Goal: Task Accomplishment & Management: Use online tool/utility

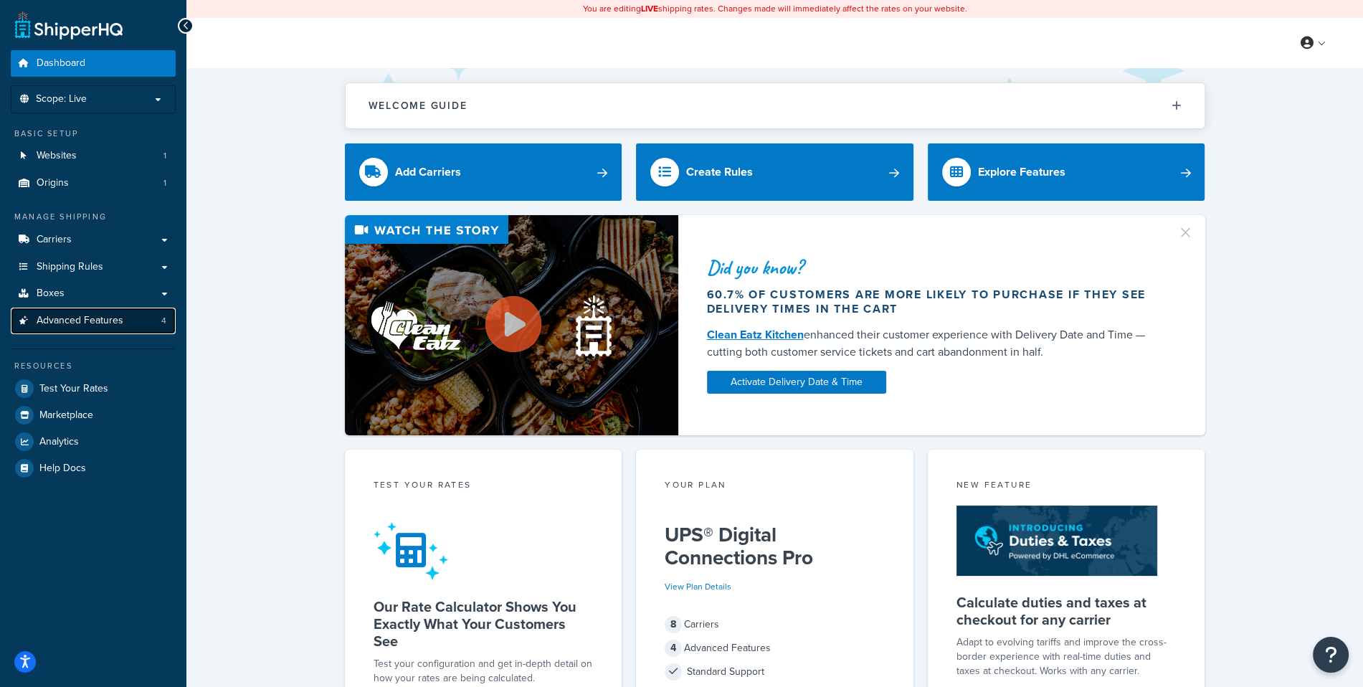
click at [113, 315] on span "Advanced Features" at bounding box center [80, 321] width 87 height 12
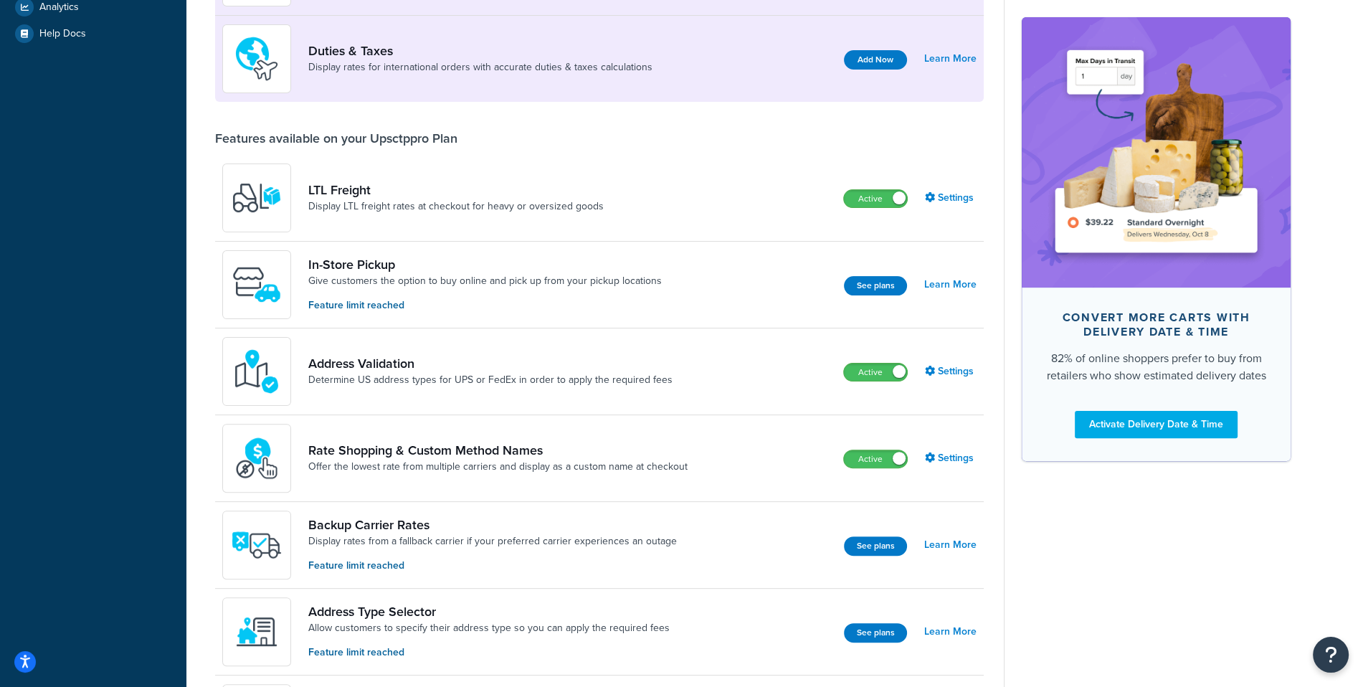
scroll to position [445, 0]
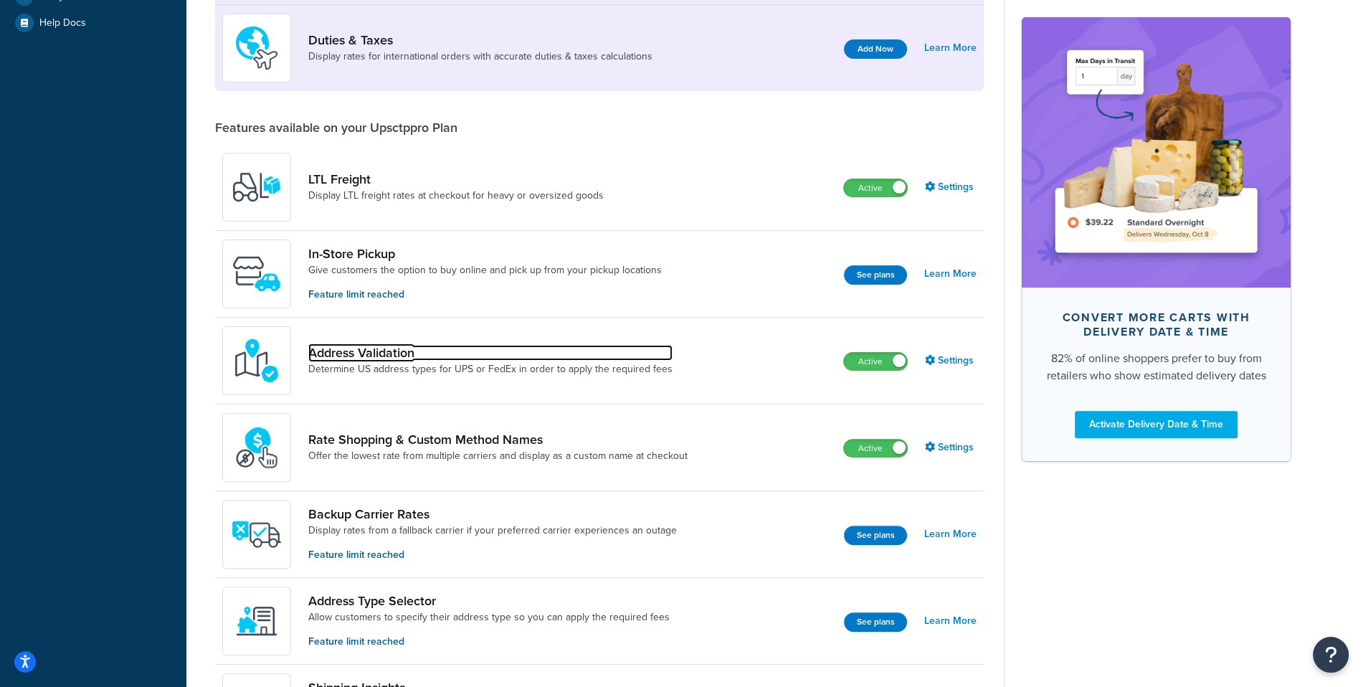
click at [399, 354] on link "Address Validation" at bounding box center [490, 353] width 364 height 16
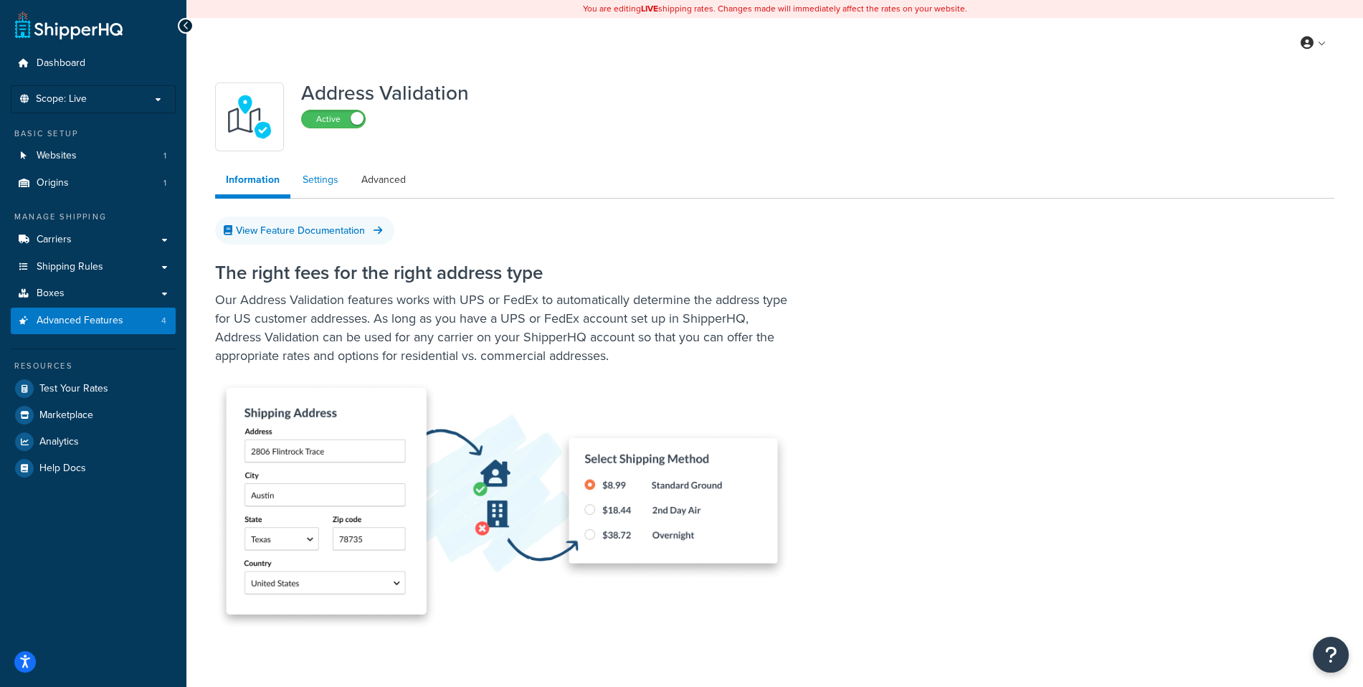
click at [341, 179] on link "Settings" at bounding box center [320, 180] width 57 height 29
select select "157480"
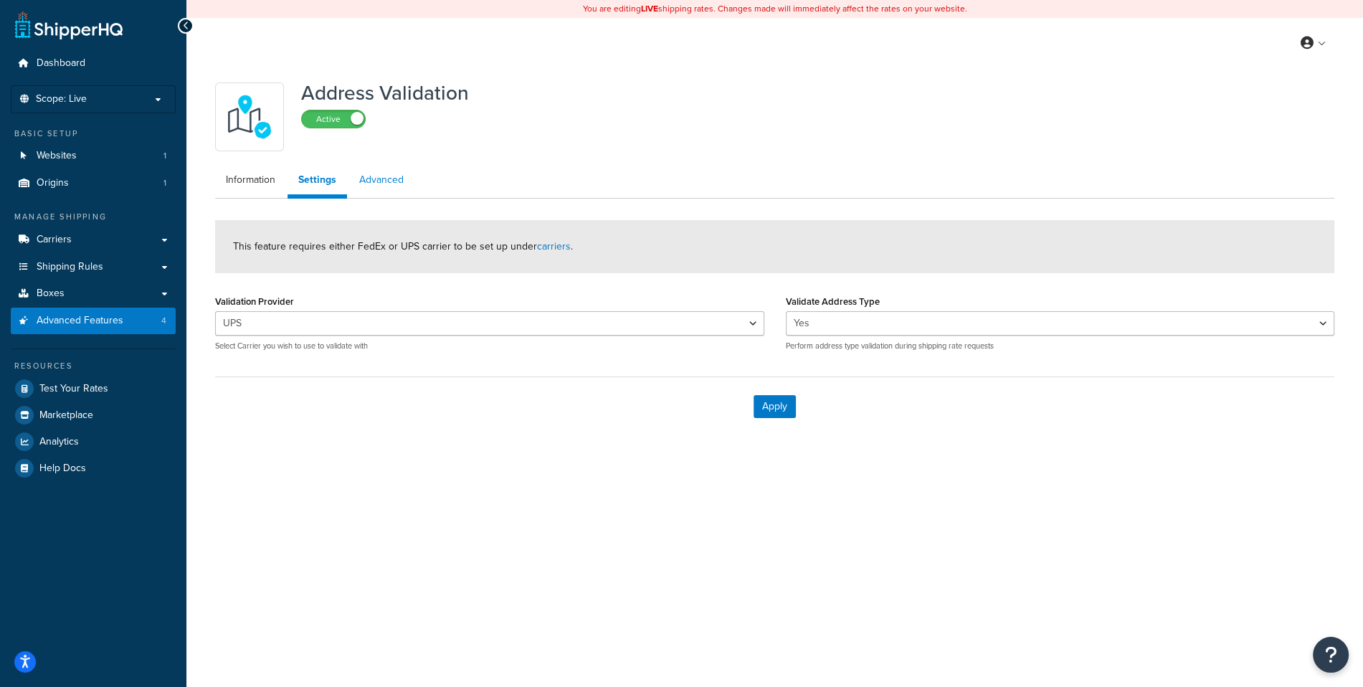
click at [396, 183] on link "Advanced" at bounding box center [381, 180] width 66 height 29
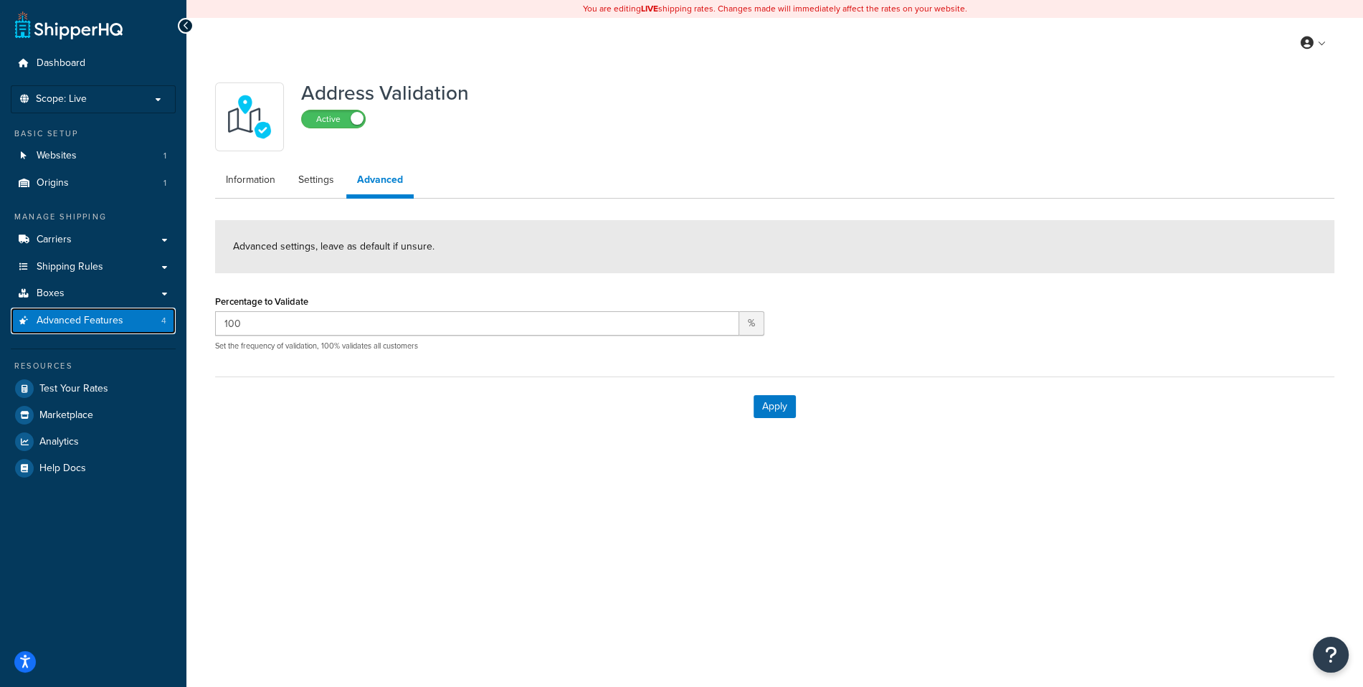
click at [149, 320] on link "Advanced Features 4" at bounding box center [93, 321] width 165 height 27
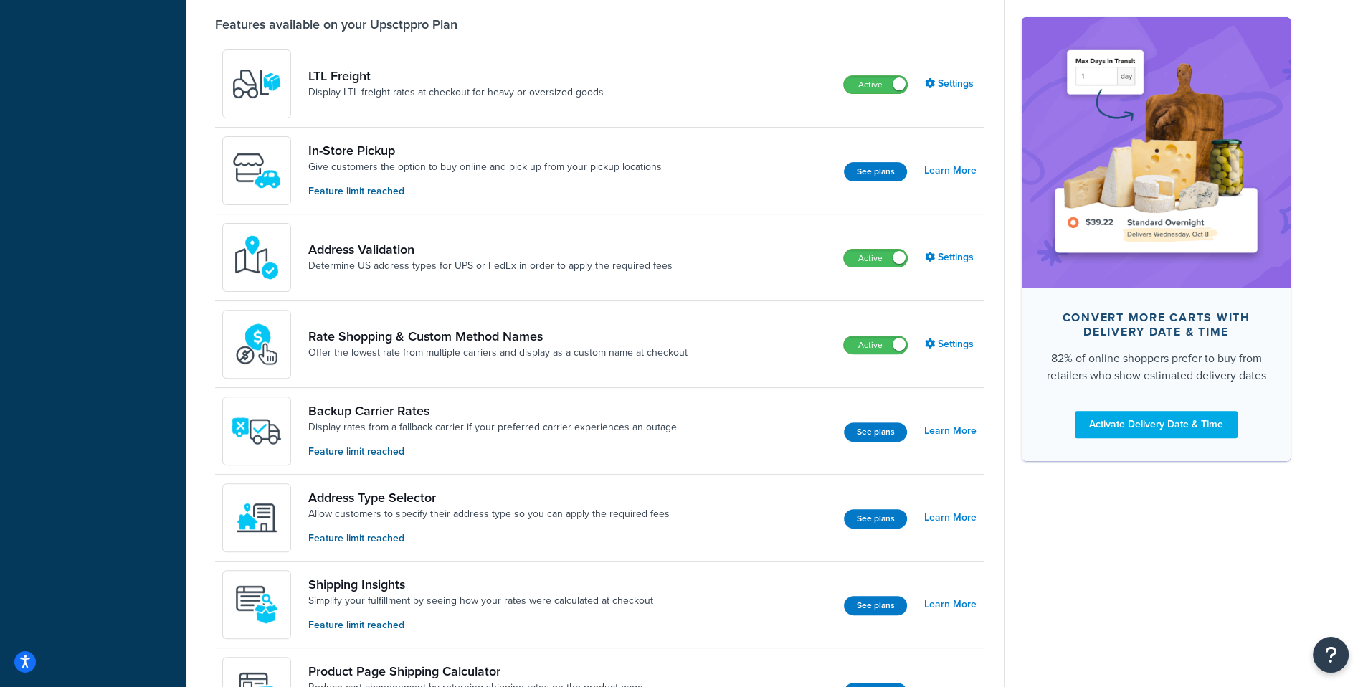
scroll to position [664, 0]
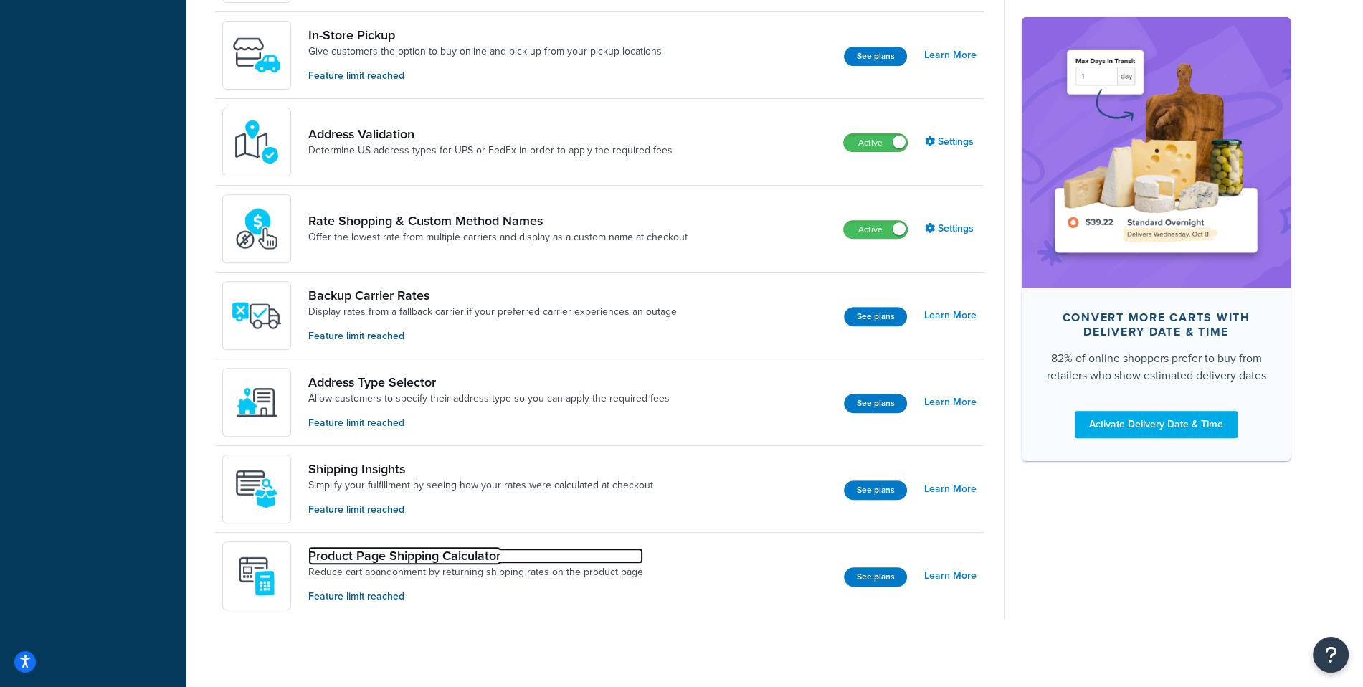
click at [403, 555] on link "Product Page Shipping Calculator" at bounding box center [475, 556] width 335 height 16
